Goal: Find contact information: Find contact information

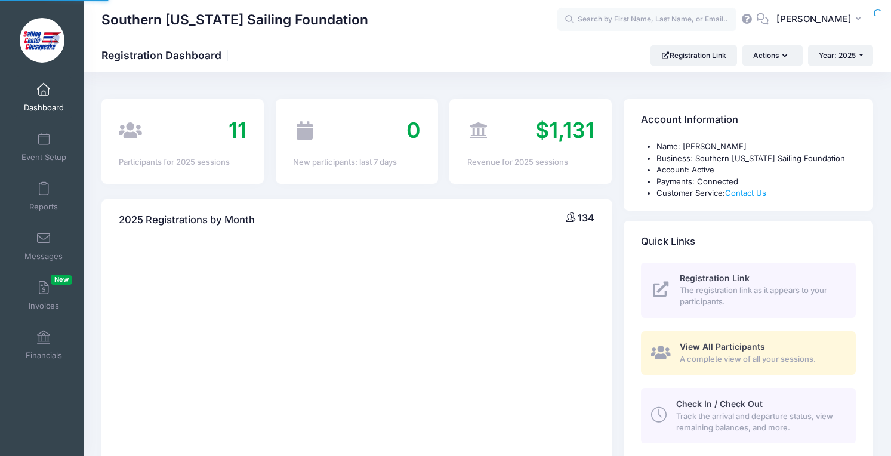
select select
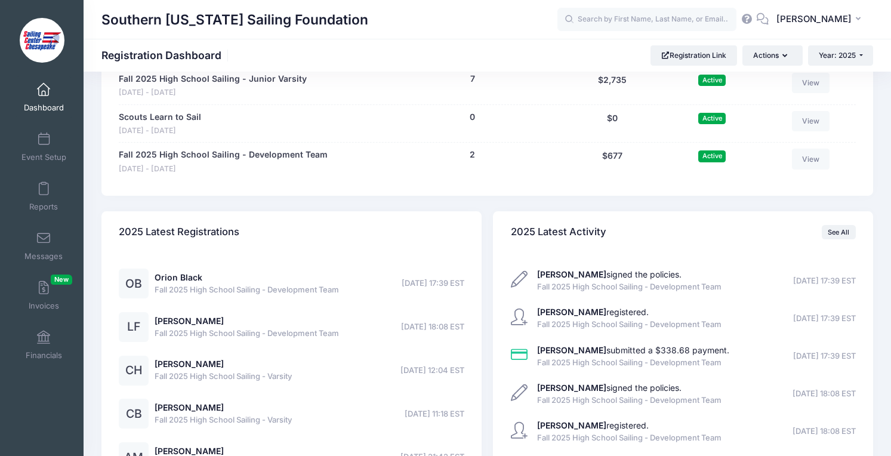
scroll to position [1364, 0]
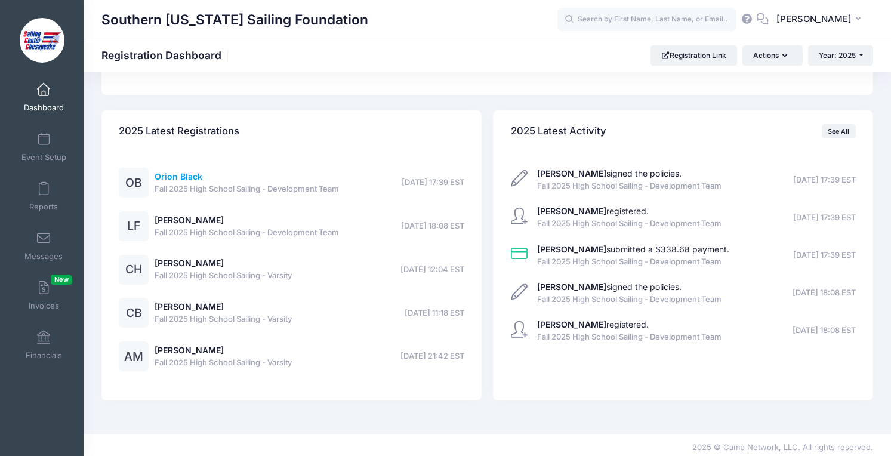
click at [191, 178] on link "Orion Black" at bounding box center [179, 176] width 48 height 10
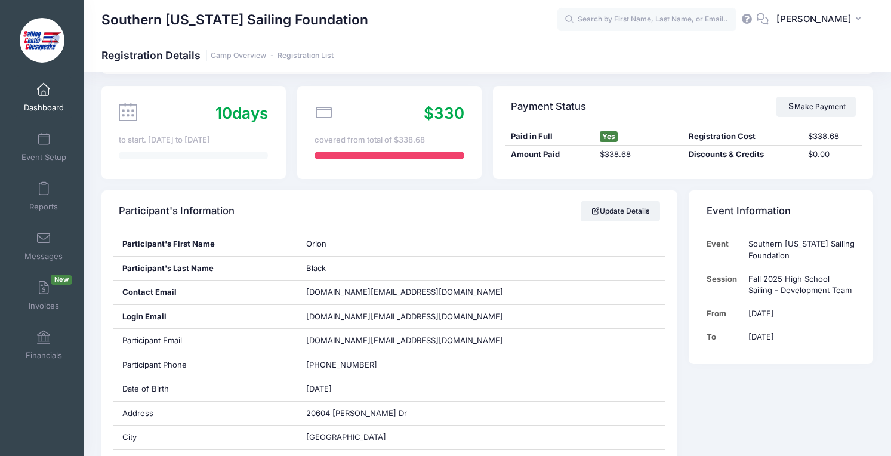
scroll to position [107, 0]
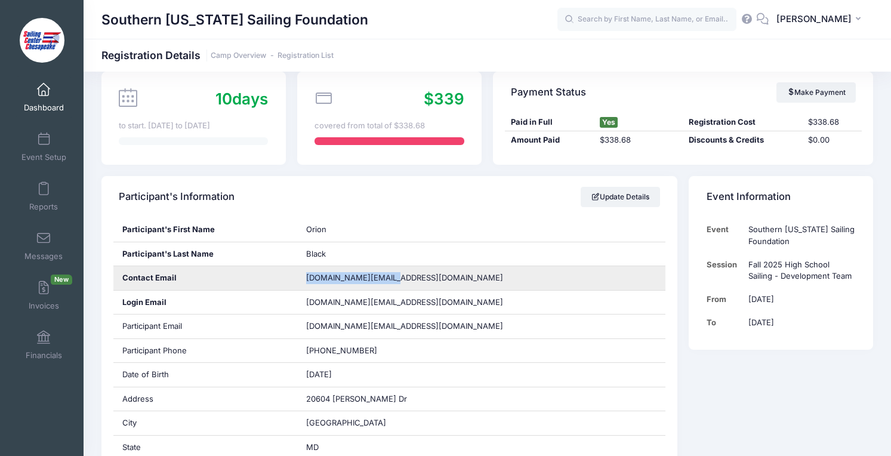
drag, startPoint x: 398, startPoint y: 283, endPoint x: 307, endPoint y: 281, distance: 91.9
click at [307, 281] on div "rachel.black@mac.com" at bounding box center [481, 278] width 368 height 24
copy span "rachel.black@mac.com"
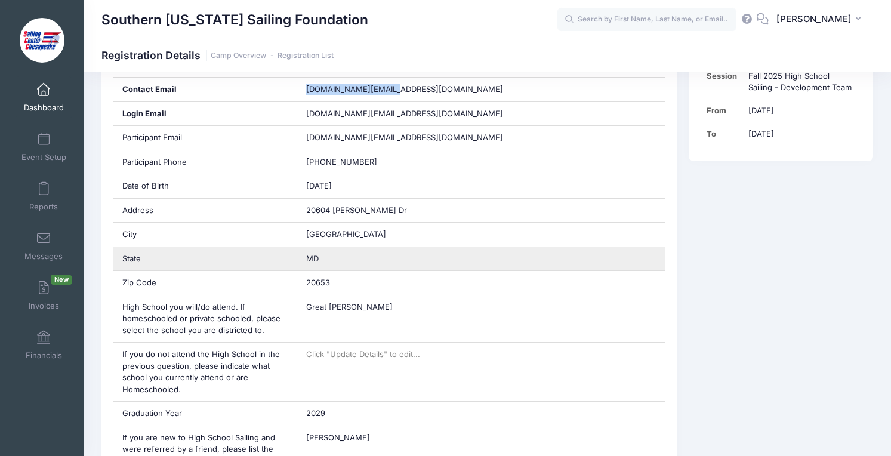
scroll to position [310, 0]
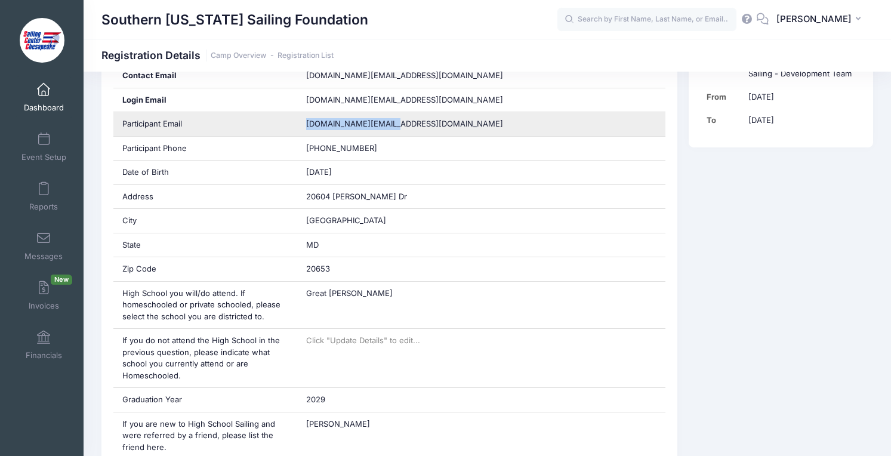
drag, startPoint x: 394, startPoint y: 125, endPoint x: 307, endPoint y: 122, distance: 87.8
click at [307, 122] on div "Ori.black@icloud.com" at bounding box center [481, 124] width 368 height 24
copy span "Ori.black@icloud.com"
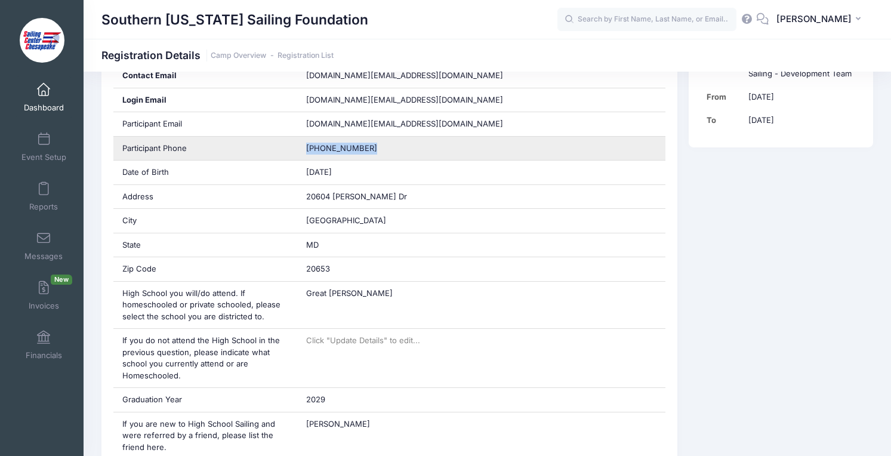
drag, startPoint x: 376, startPoint y: 148, endPoint x: 302, endPoint y: 152, distance: 73.5
click at [302, 152] on div "(240) 309-3046" at bounding box center [481, 149] width 368 height 24
copy span "(240) 309-3046"
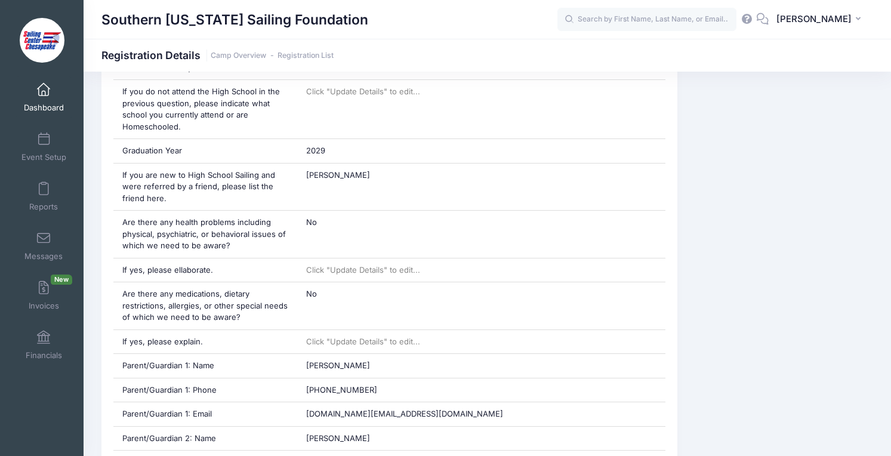
scroll to position [560, 0]
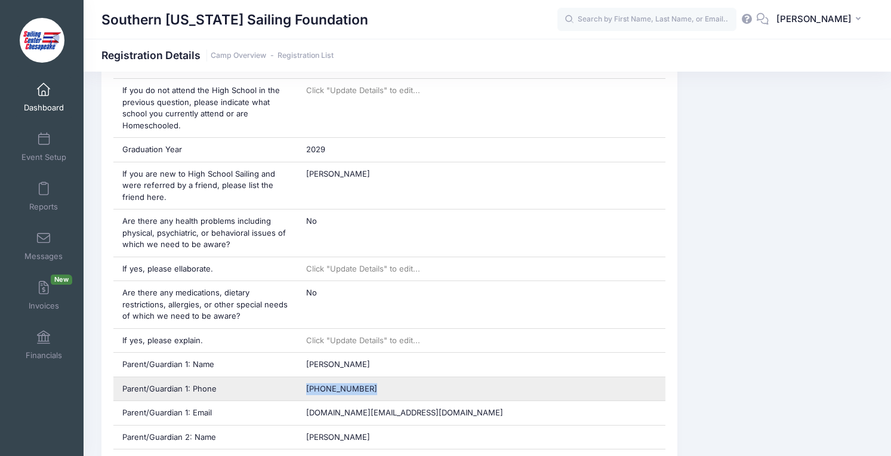
drag, startPoint x: 369, startPoint y: 390, endPoint x: 305, endPoint y: 386, distance: 64.6
click at [305, 387] on div "(323) 251-2272" at bounding box center [481, 389] width 368 height 24
copy span "(323) 251-2272"
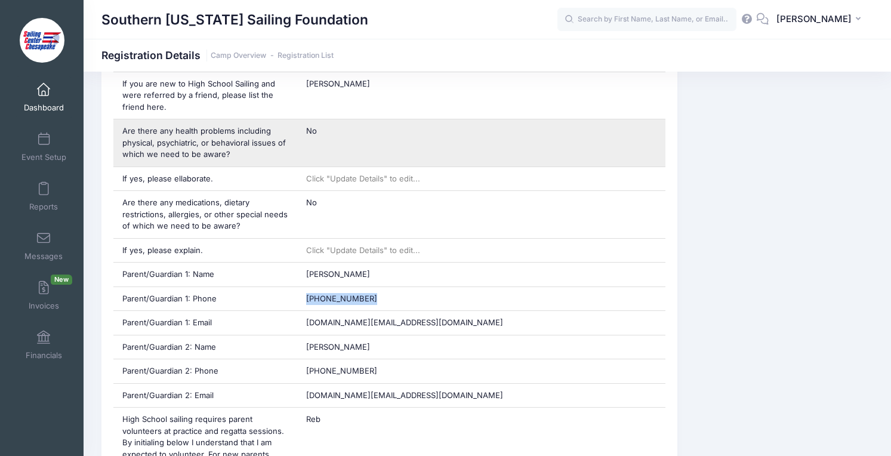
scroll to position [672, 0]
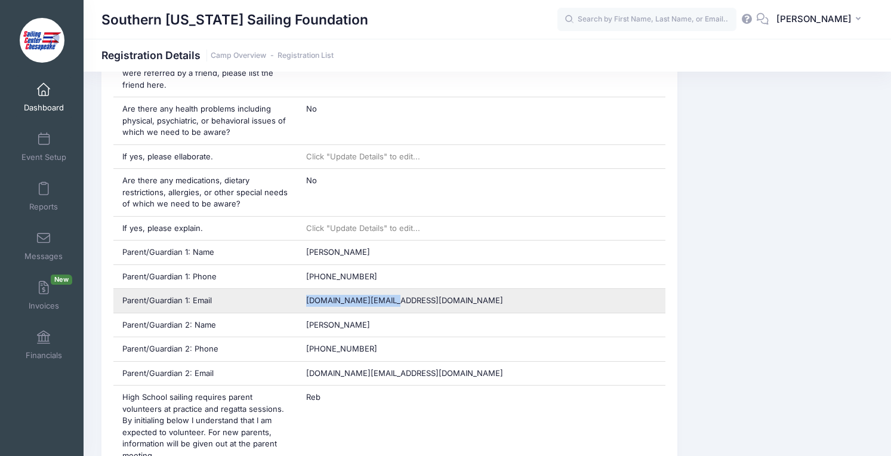
drag, startPoint x: 404, startPoint y: 301, endPoint x: 307, endPoint y: 297, distance: 97.9
click at [307, 297] on div "rachel.black@mac.com" at bounding box center [481, 301] width 368 height 24
copy span "rachel.black@mac.com"
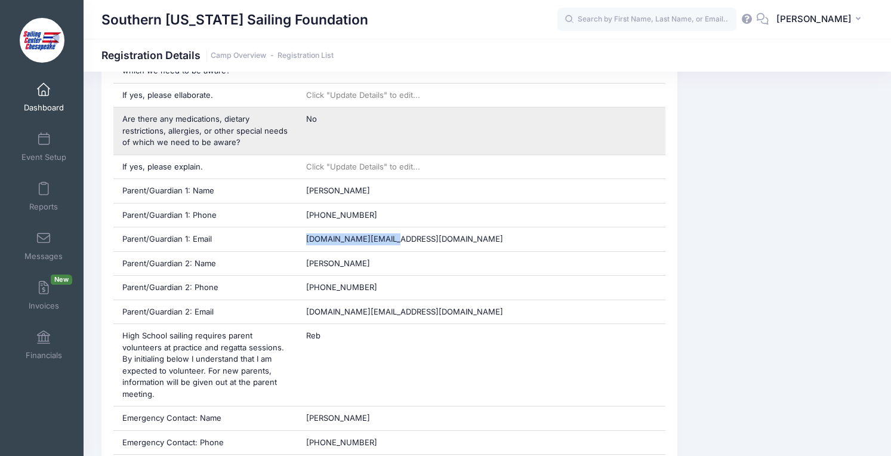
scroll to position [752, 0]
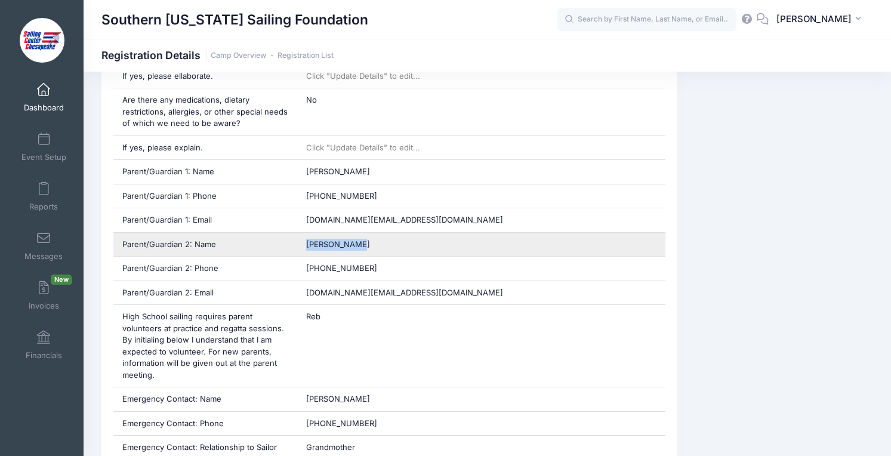
drag, startPoint x: 359, startPoint y: 240, endPoint x: 307, endPoint y: 241, distance: 51.9
click at [307, 241] on div "Jerick Black" at bounding box center [481, 245] width 368 height 24
copy span "Jerick Black"
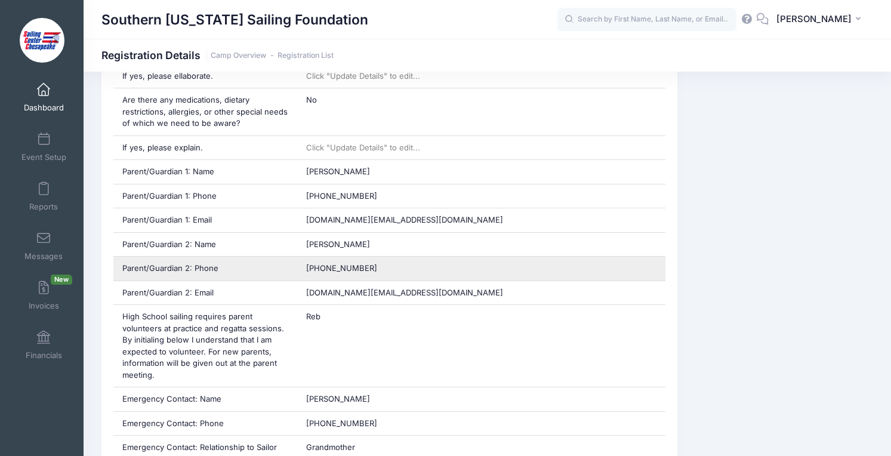
drag, startPoint x: 370, startPoint y: 262, endPoint x: 303, endPoint y: 264, distance: 67.5
click at [303, 264] on div "(240) 587-1200" at bounding box center [481, 269] width 368 height 24
click at [397, 276] on div "(240) 587-1200" at bounding box center [481, 269] width 368 height 24
drag, startPoint x: 385, startPoint y: 273, endPoint x: 307, endPoint y: 274, distance: 78.7
click at [307, 274] on div "(240) 587-1200" at bounding box center [481, 269] width 368 height 24
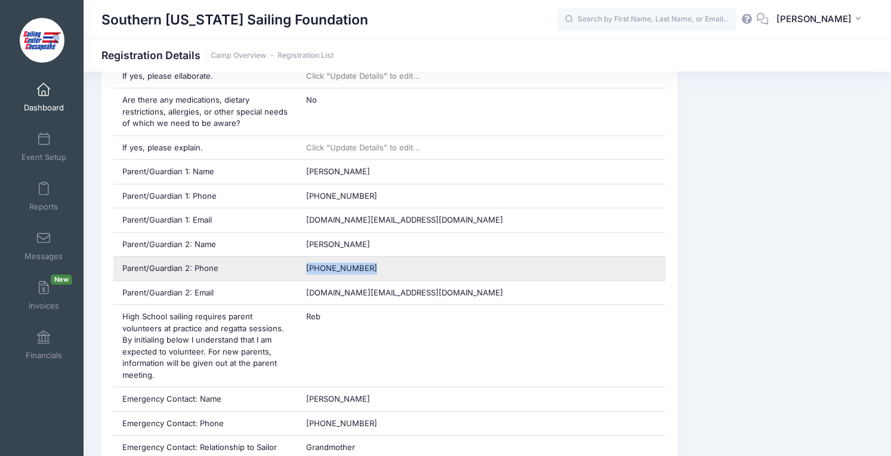
drag, startPoint x: 303, startPoint y: 264, endPoint x: 368, endPoint y: 265, distance: 65.0
click at [368, 265] on div "(240) 587-1200" at bounding box center [481, 269] width 368 height 24
copy span "(240) 587-1200"
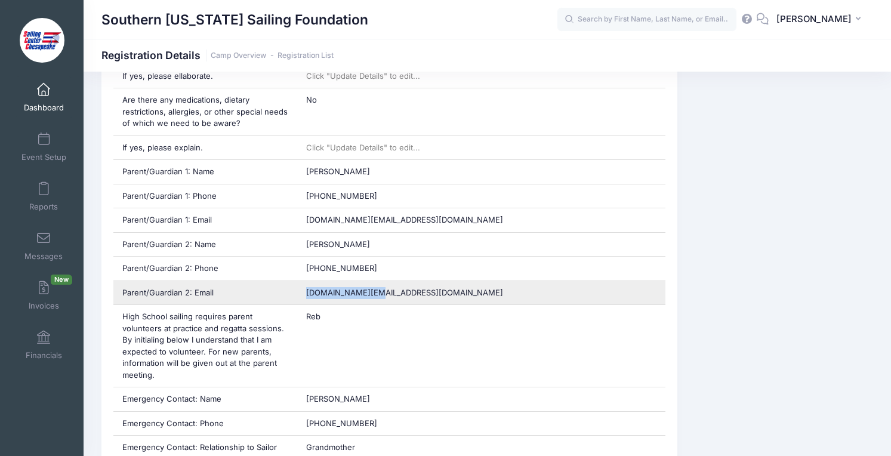
drag, startPoint x: 378, startPoint y: 292, endPoint x: 306, endPoint y: 294, distance: 71.6
click at [306, 294] on div "Dj.black@mac.com" at bounding box center [481, 293] width 368 height 24
copy span "Dj.black@mac.com"
